Goal: Task Accomplishment & Management: Use online tool/utility

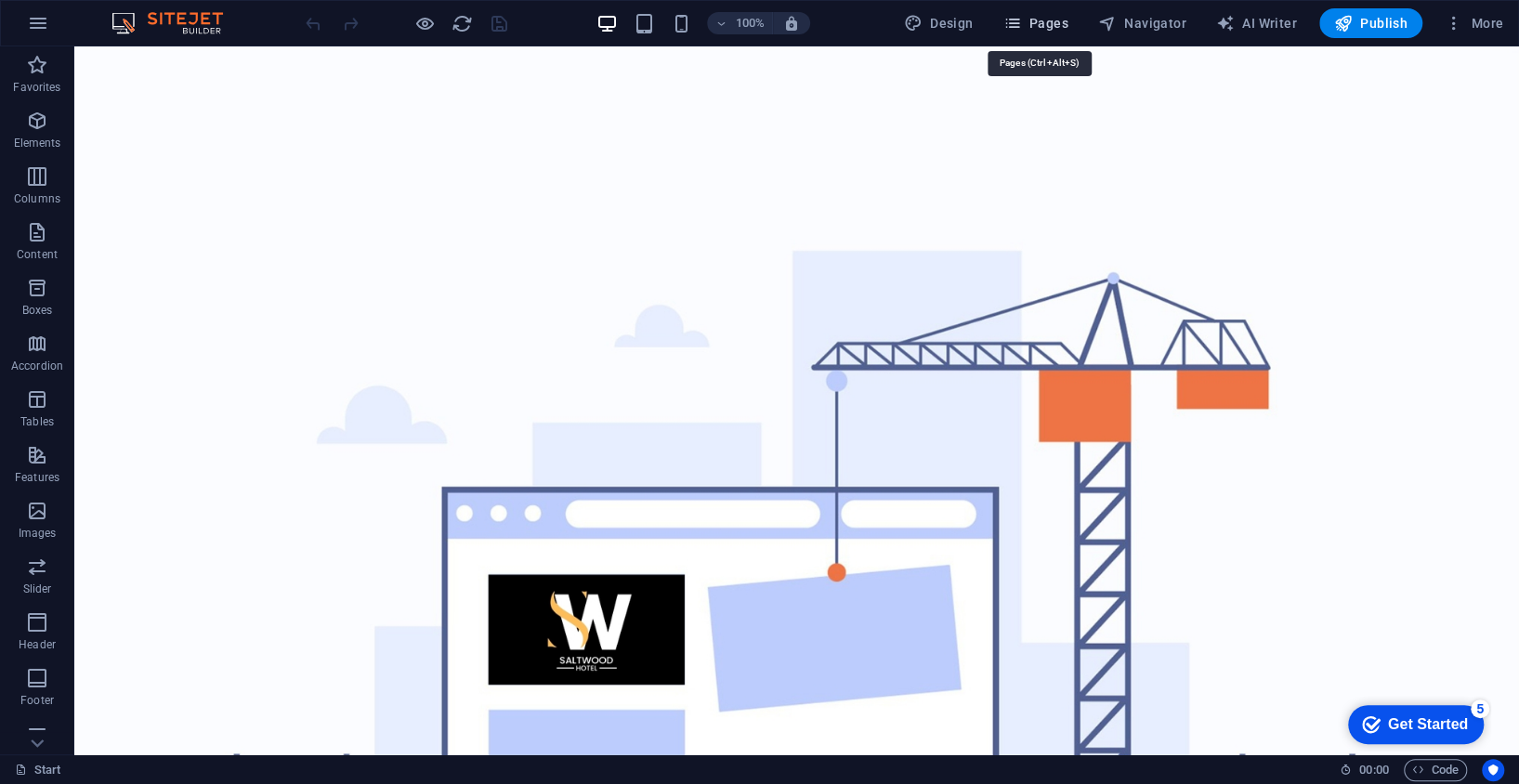
click at [1051, 19] on span "Pages" at bounding box center [1035, 22] width 65 height 19
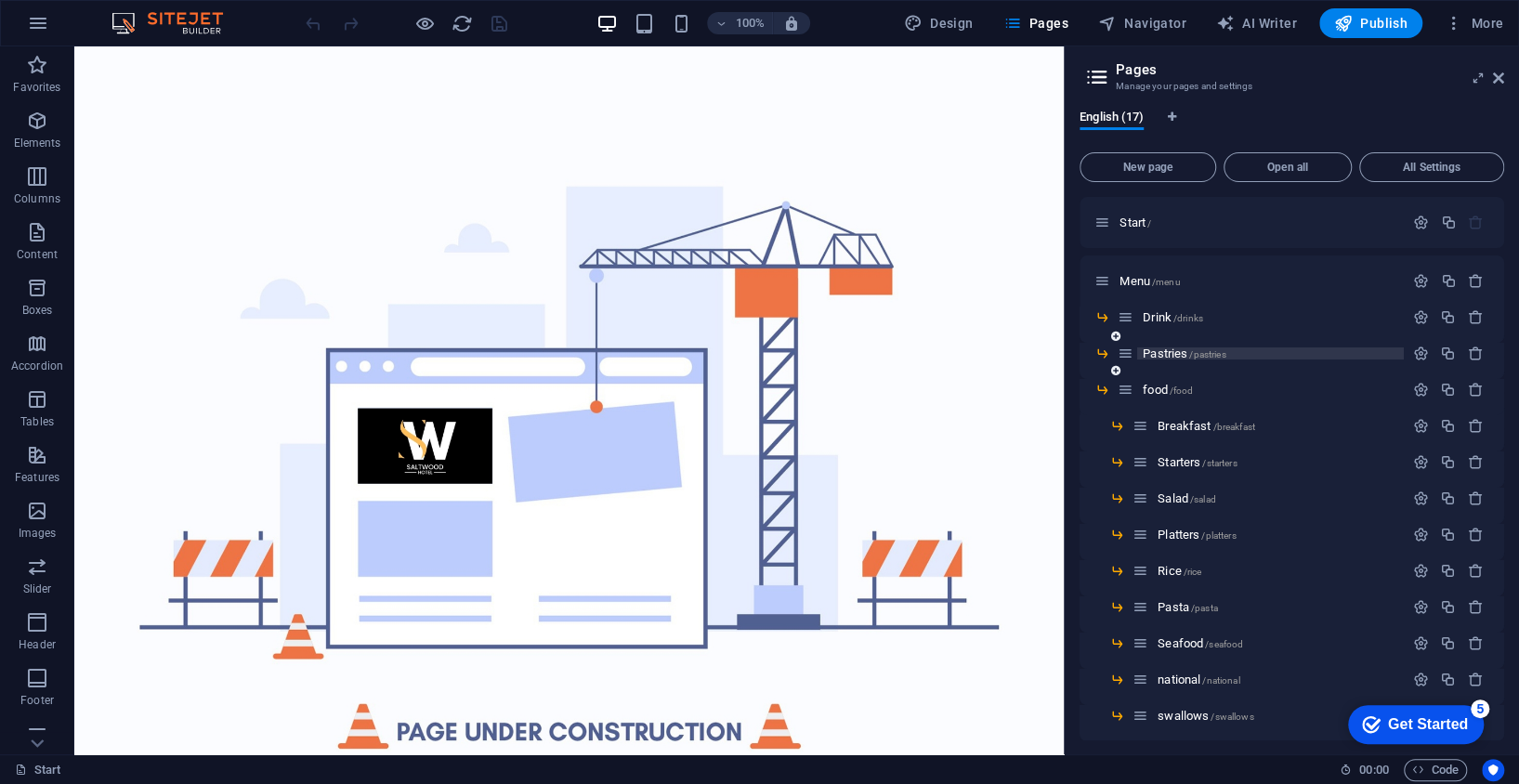
click at [1165, 353] on span "Pastries /pastries" at bounding box center [1184, 354] width 83 height 14
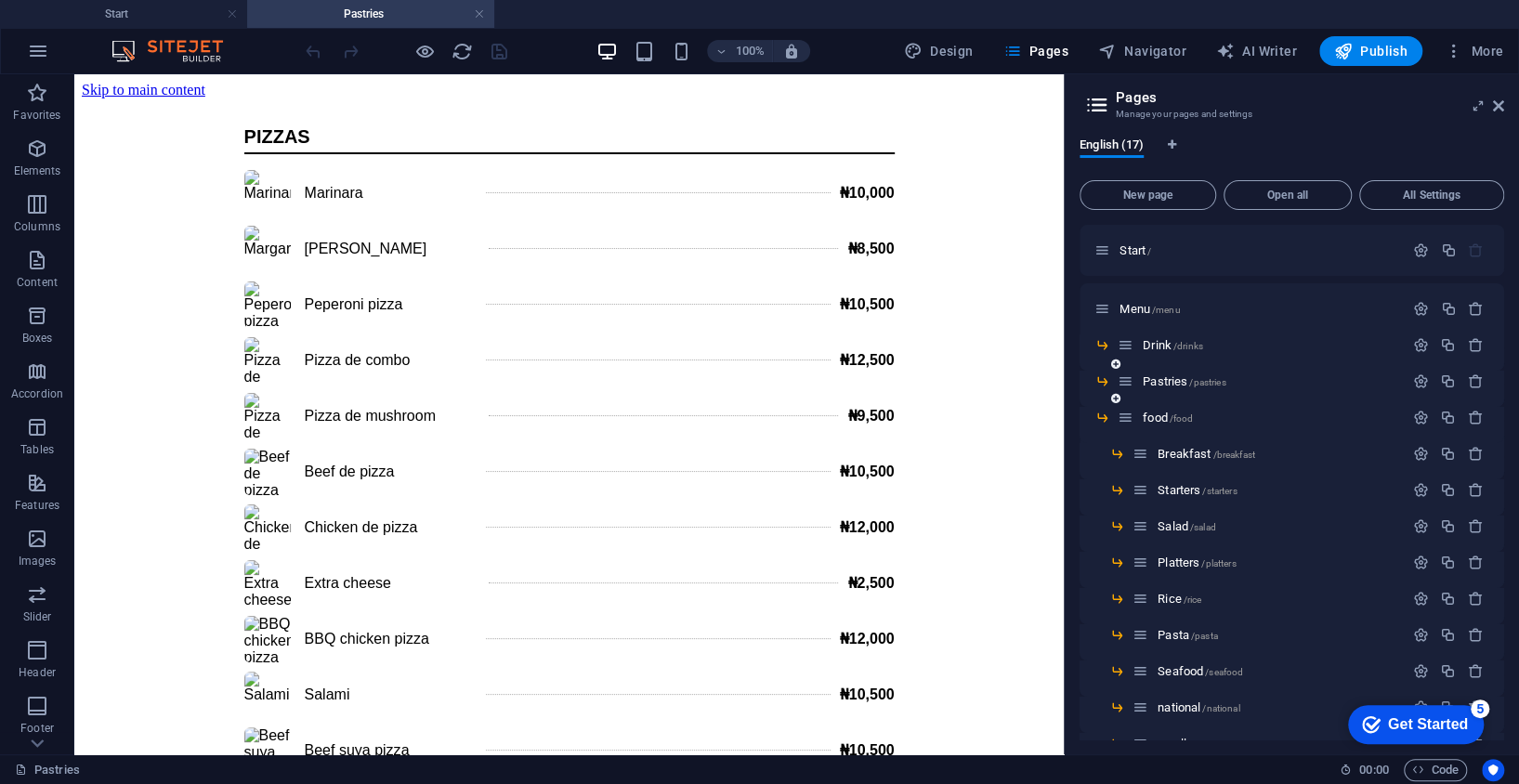
click at [1173, 389] on div "Pastries /pastries" at bounding box center [1261, 381] width 286 height 21
click at [1160, 416] on span "food /food" at bounding box center [1167, 417] width 50 height 14
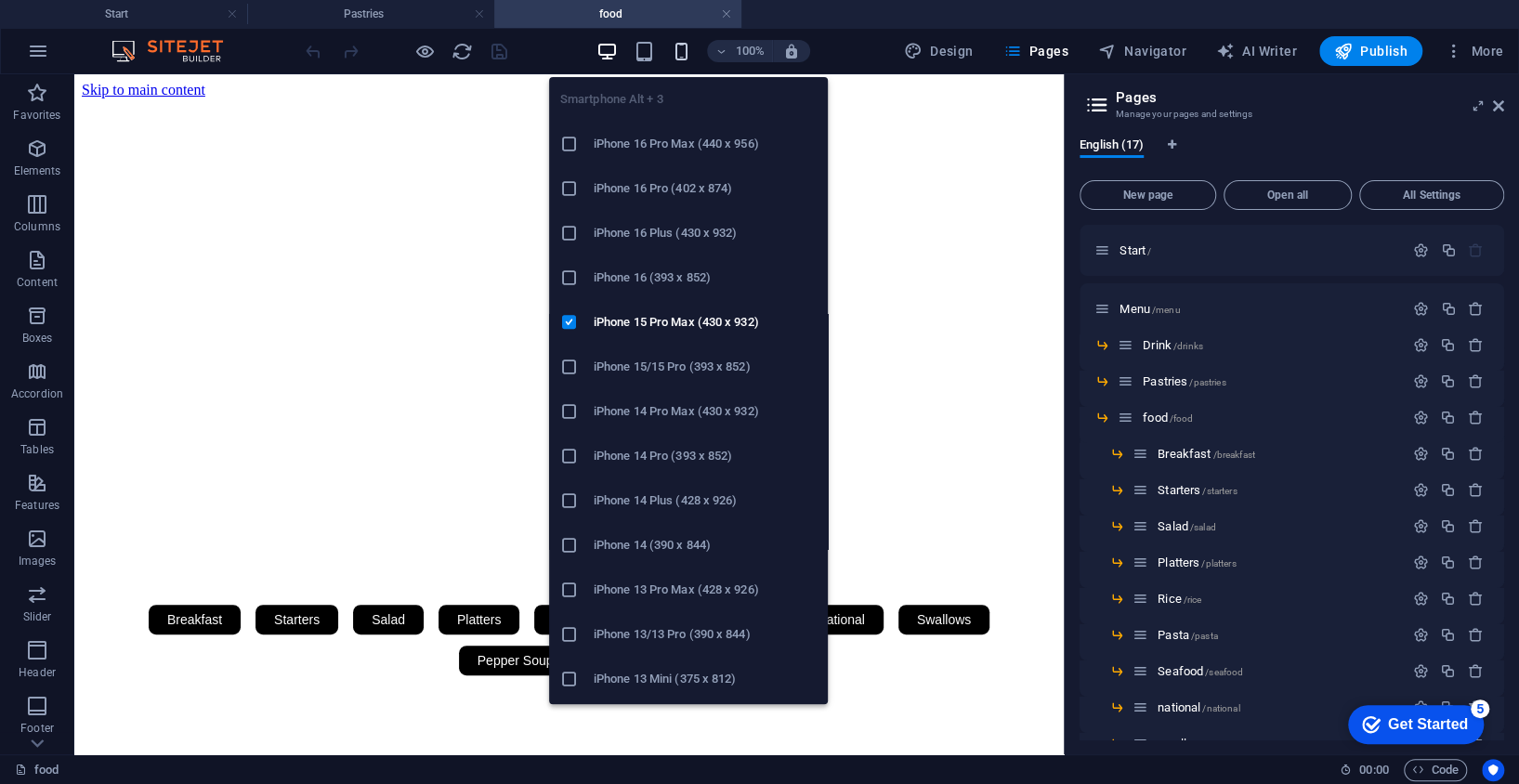
click at [683, 52] on icon "button" at bounding box center [681, 52] width 21 height 21
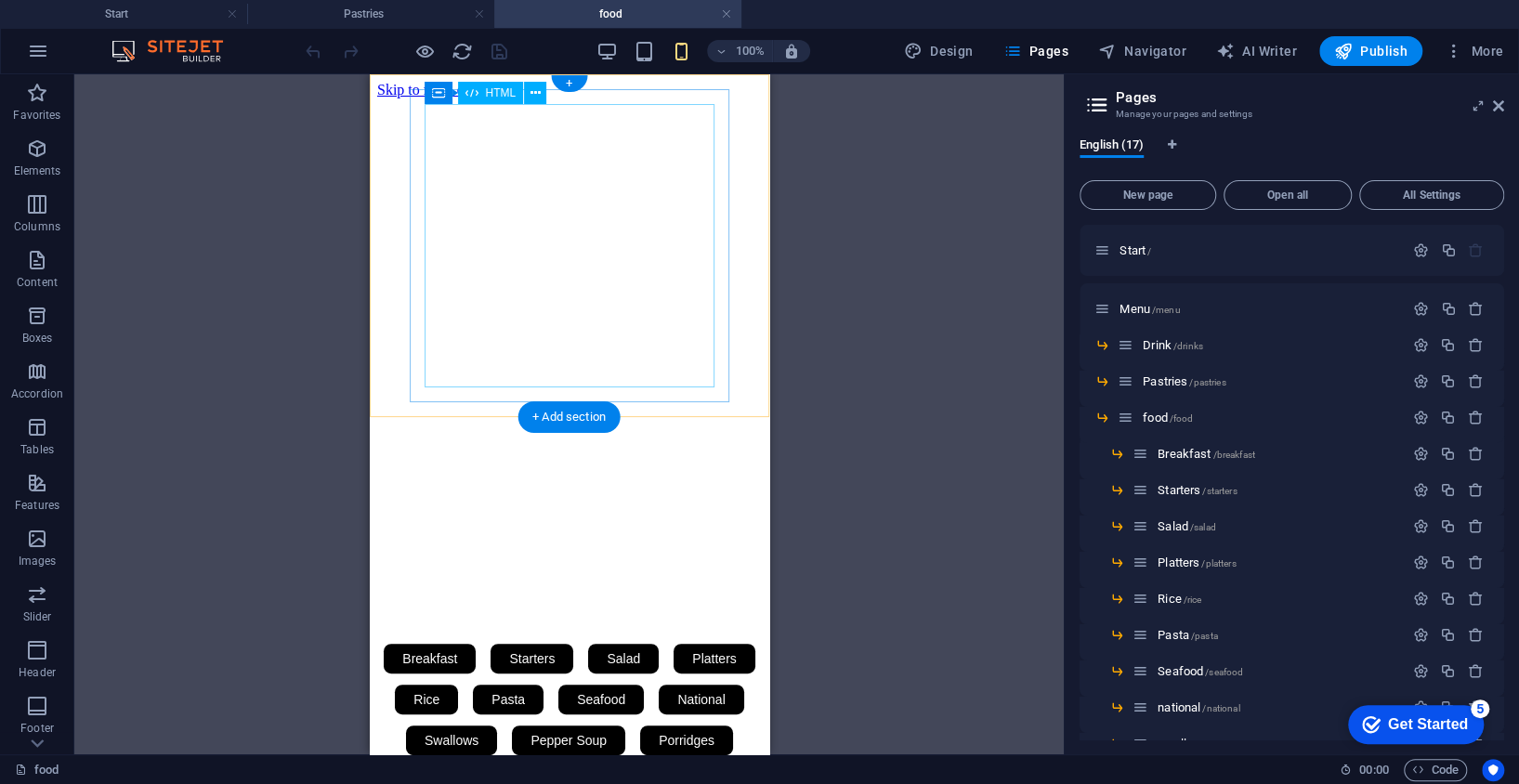
click at [541, 638] on div "Breakfast Starters Salad Platters Rice Pasta Seafood National Swallows Pepper S…" at bounding box center [568, 699] width 385 height 123
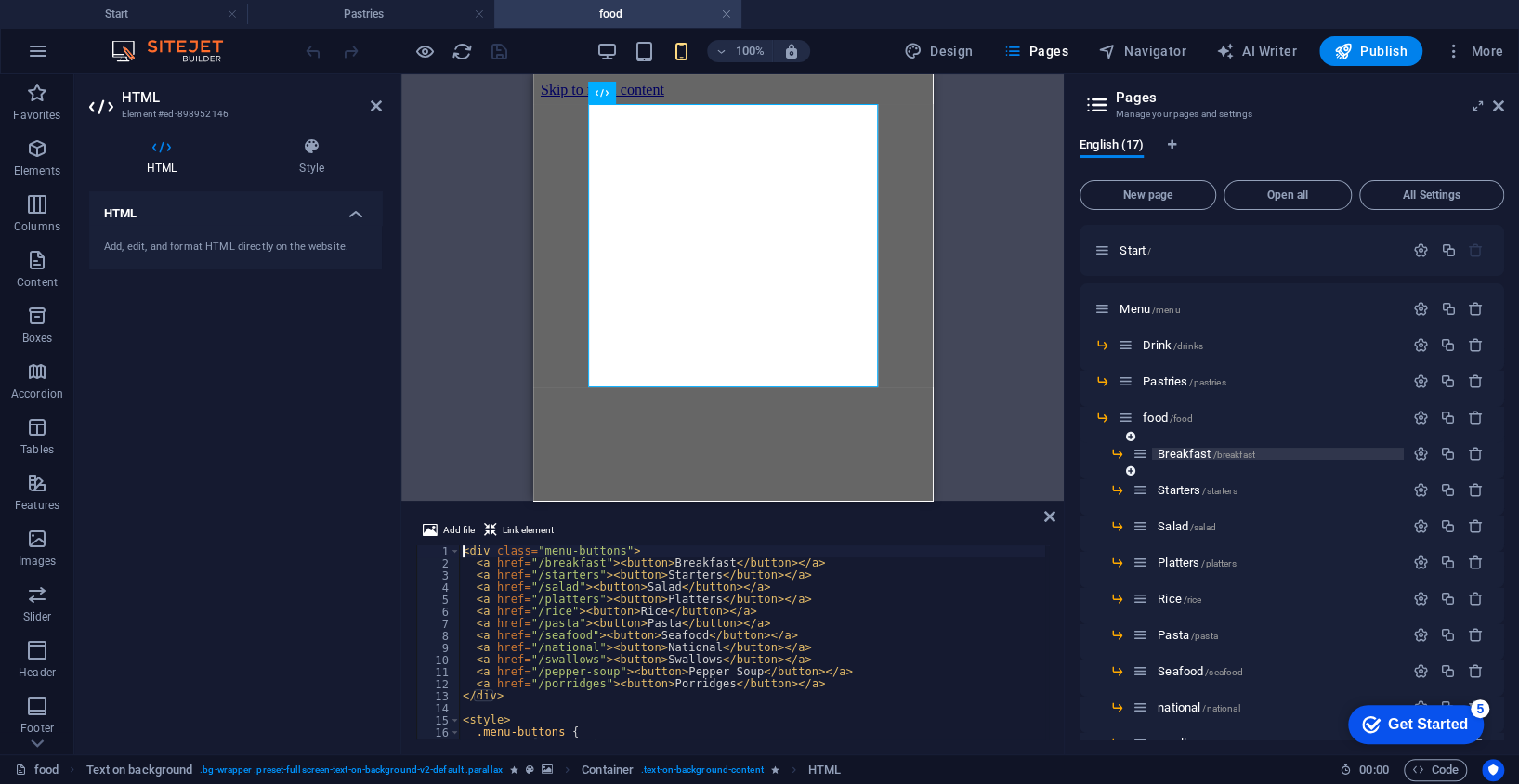
click at [1198, 457] on span "Breakfast /breakfast" at bounding box center [1206, 454] width 97 height 14
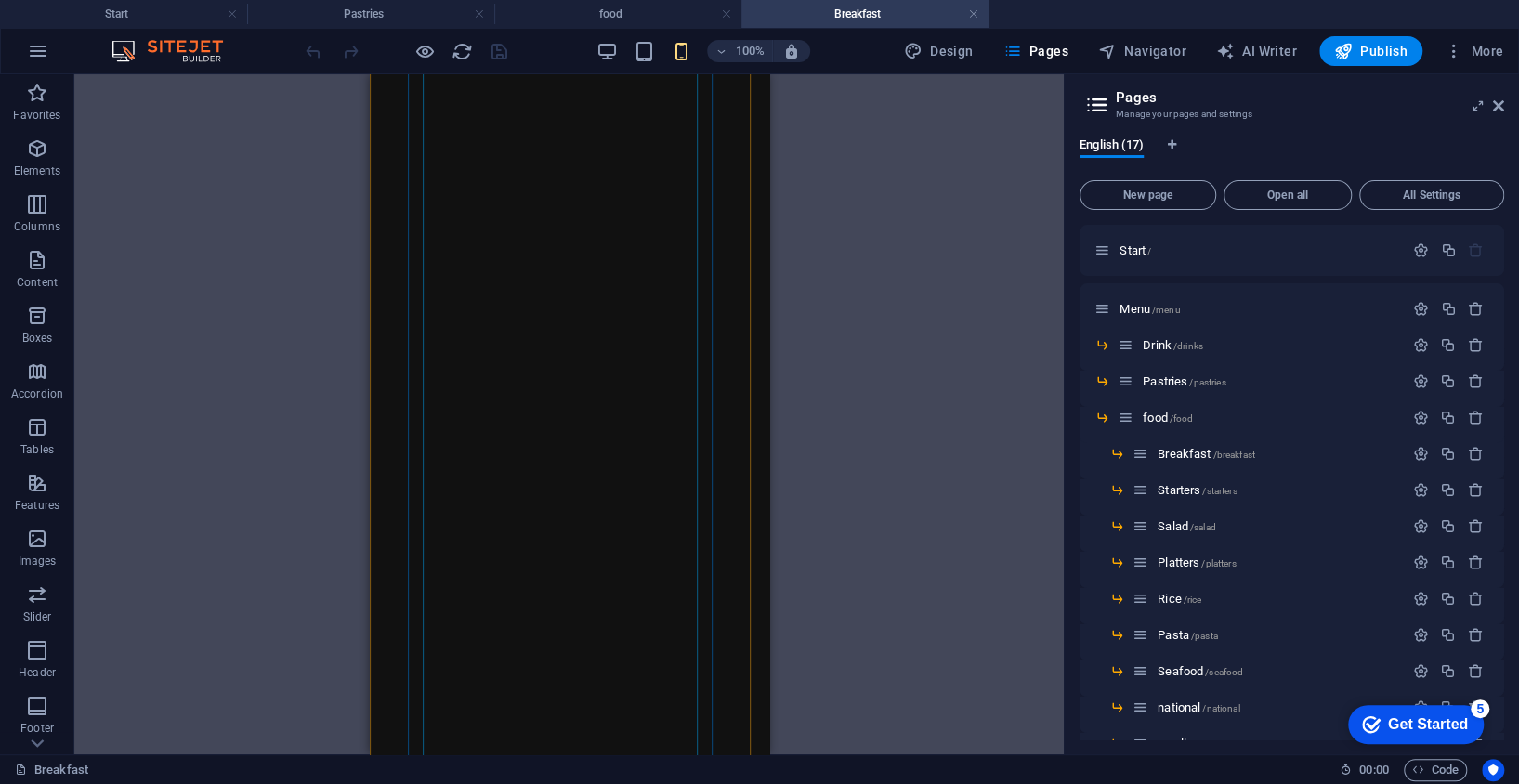
scroll to position [133, 0]
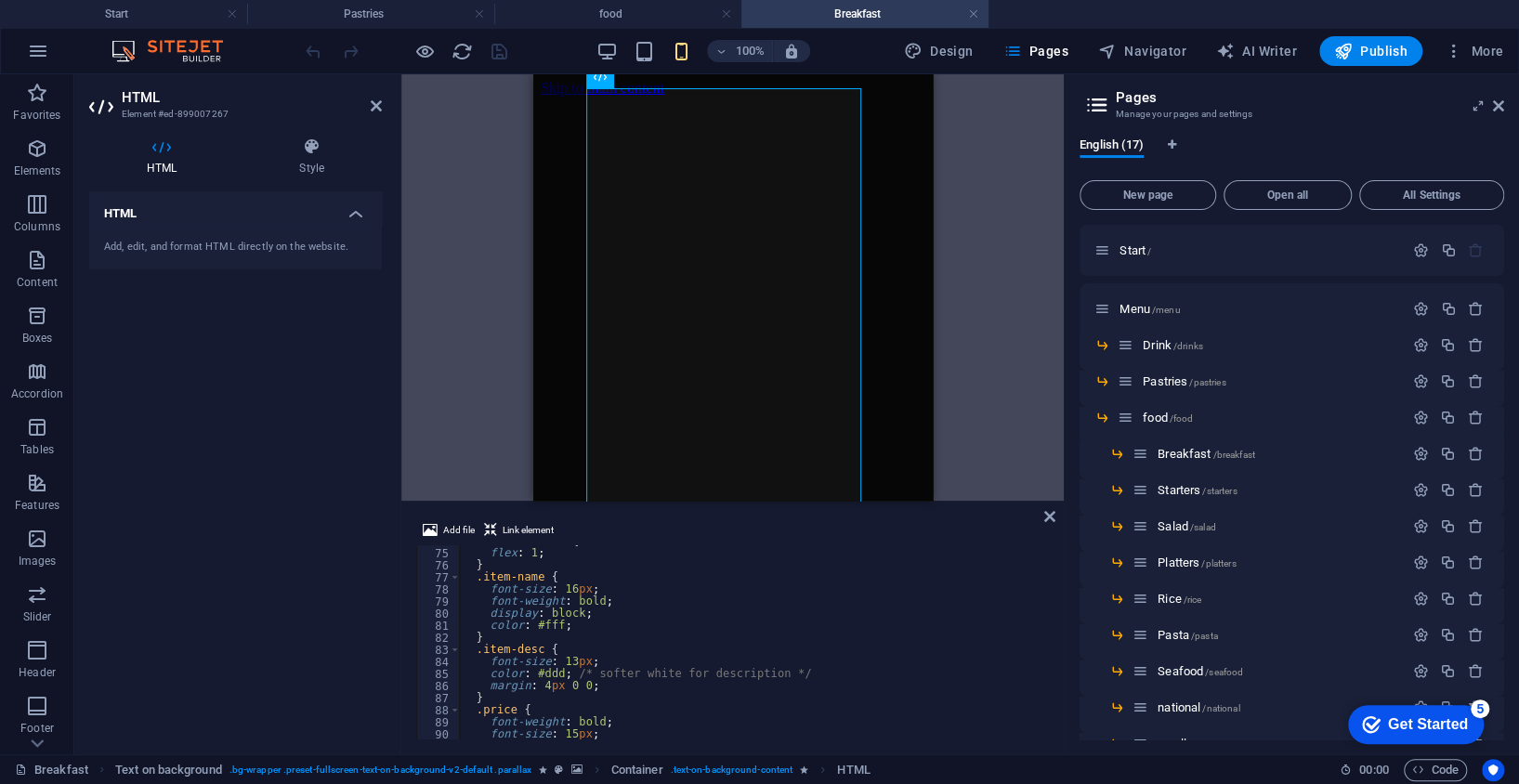
scroll to position [0, 0]
click at [1158, 418] on span "food /food" at bounding box center [1167, 417] width 50 height 14
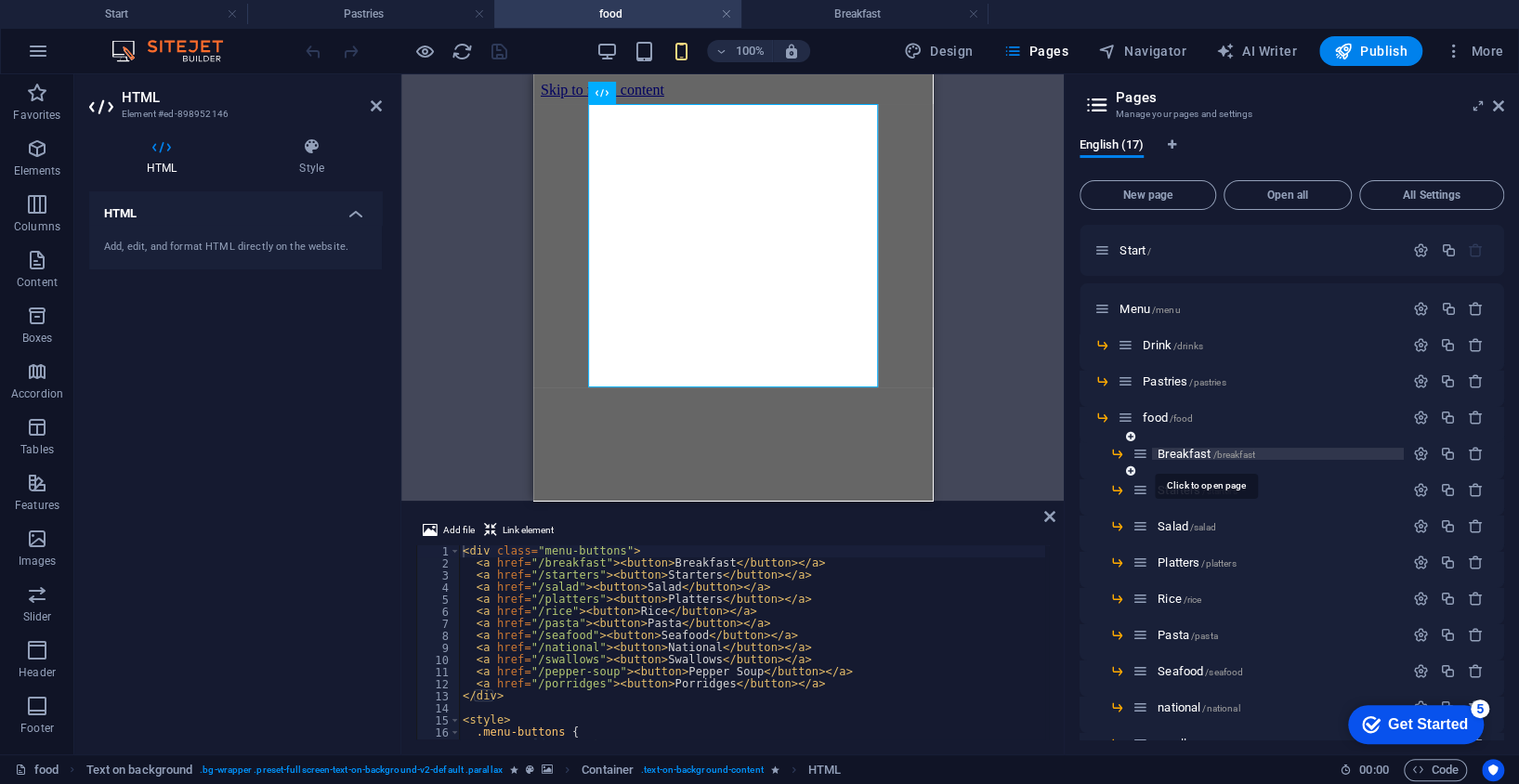
click at [1172, 455] on span "Breakfast /breakfast" at bounding box center [1206, 454] width 97 height 14
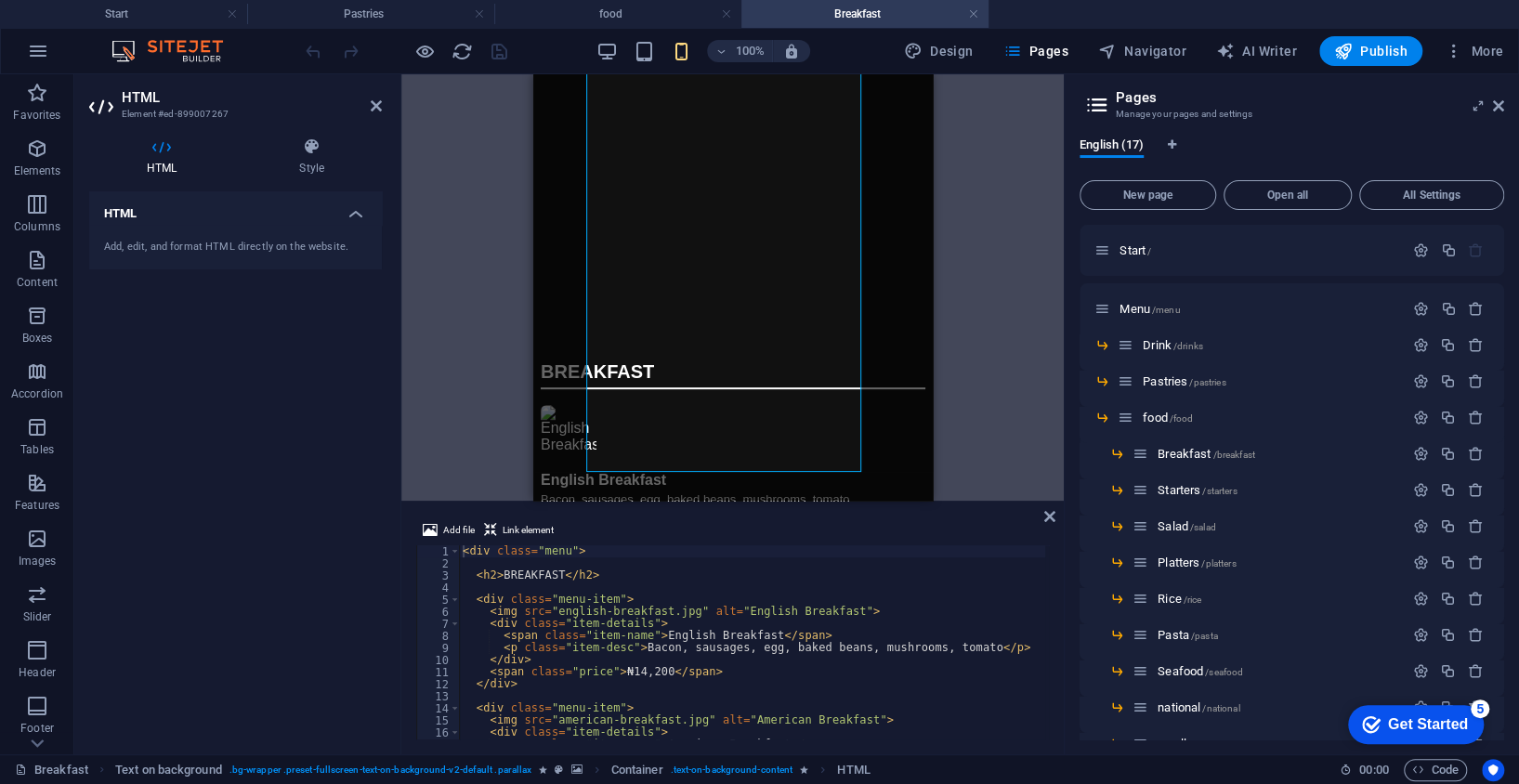
click at [1024, 394] on div "Container HTML Text on background Text on background Container" at bounding box center [733, 287] width 663 height 427
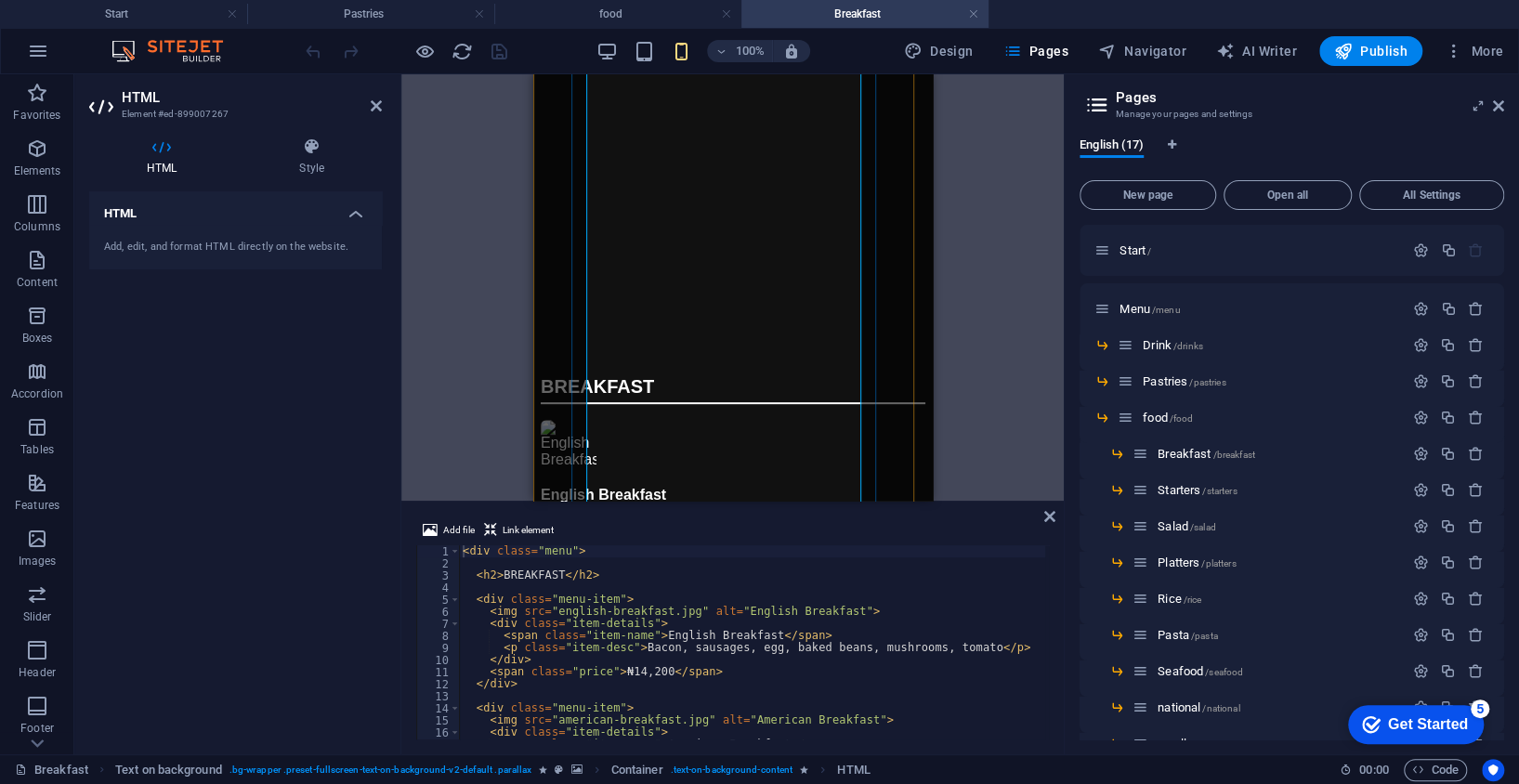
scroll to position [387, 0]
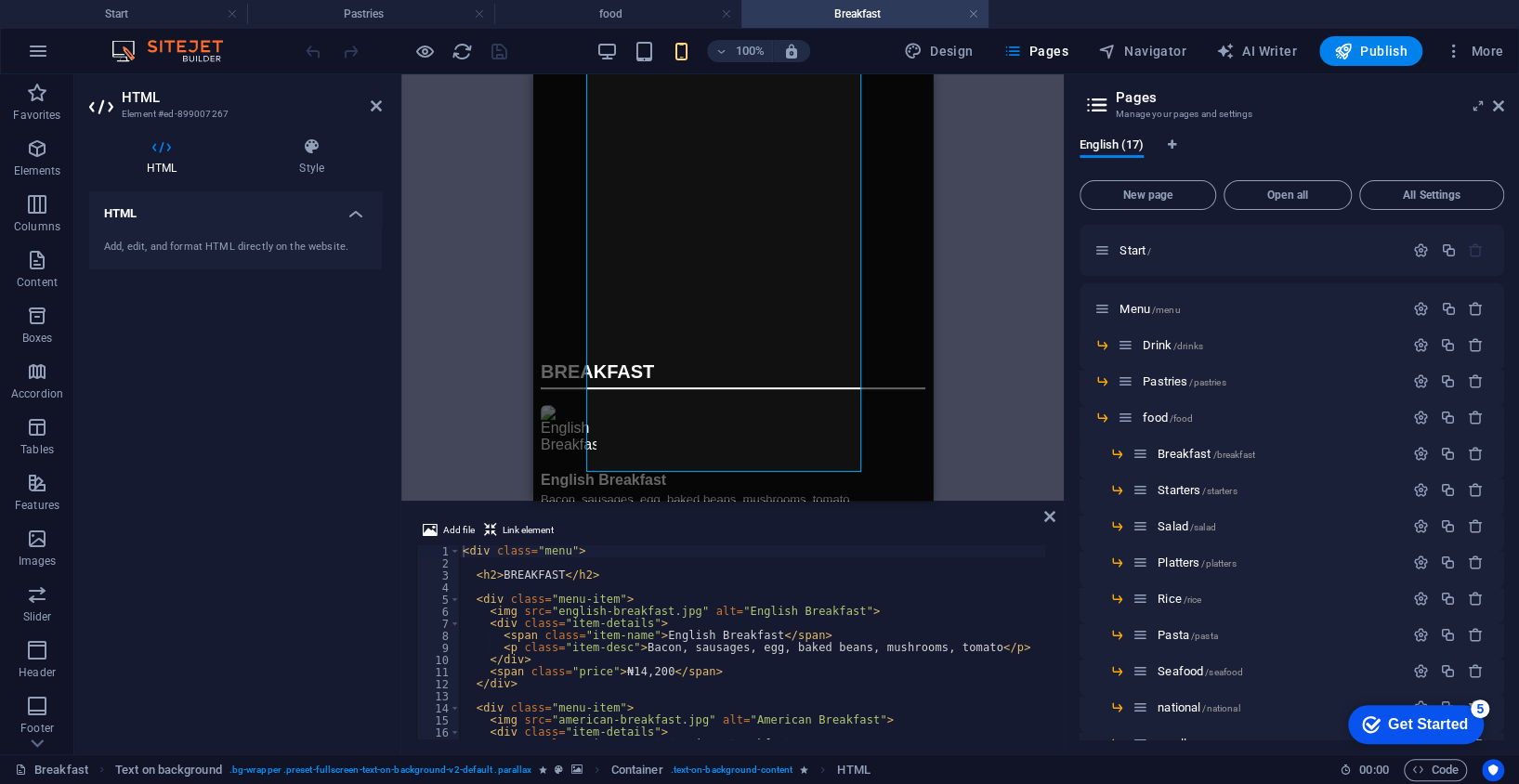
click at [747, 667] on div "< div class = "menu" > < h2 > BREAKFAST </ h2 > < div class = "menu-item" > < i…" at bounding box center [769, 653] width 621 height 214
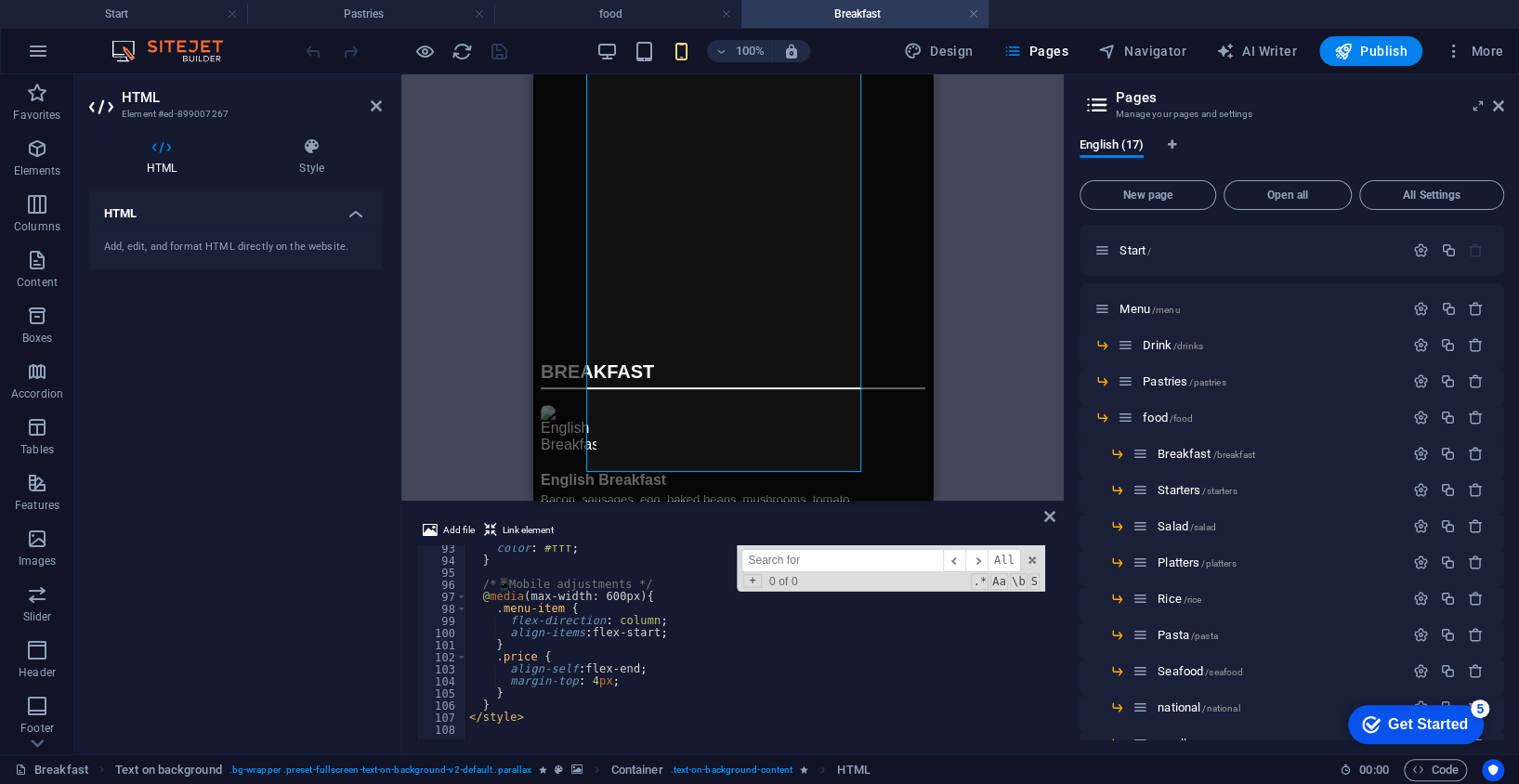
scroll to position [1113, 0]
type textarea "align-self: flex-end;"
click at [632, 671] on div "color : #fff ; } /* 📱 Mobile adjustments */ @ media (max-width: 600px) { .menu-…" at bounding box center [776, 650] width 621 height 214
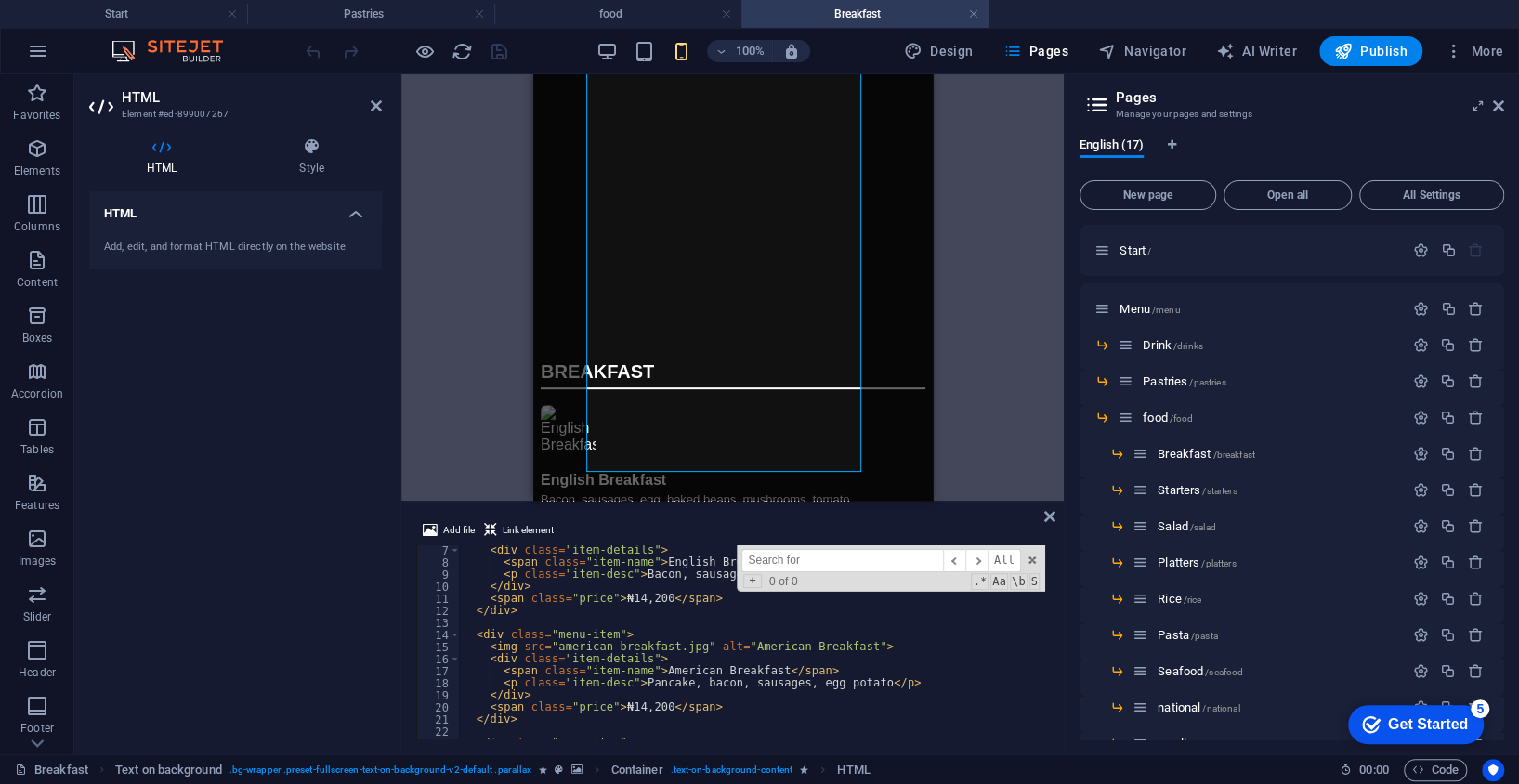
scroll to position [0, 0]
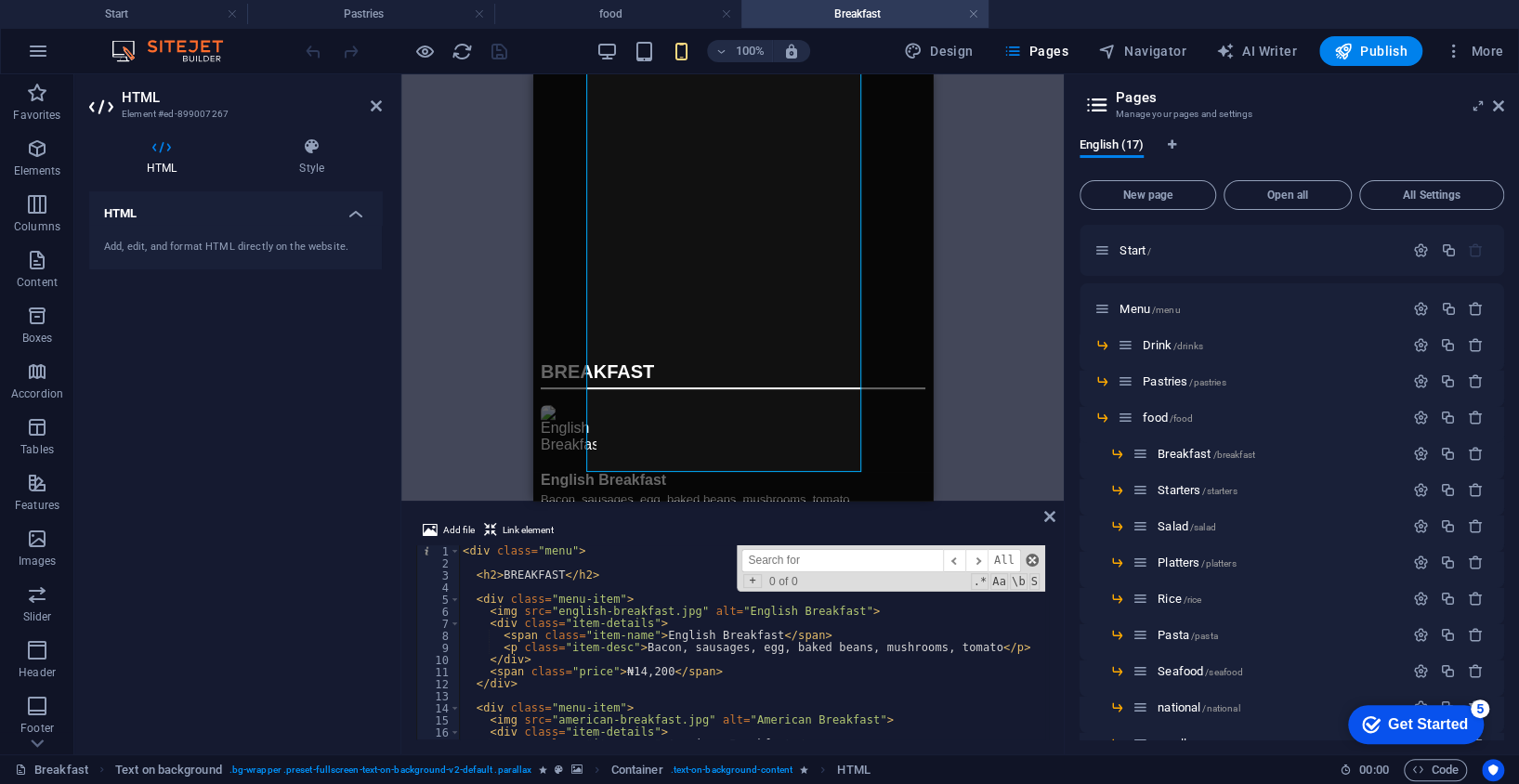
click at [1026, 563] on span at bounding box center [1032, 559] width 13 height 13
